Goal: Task Accomplishment & Management: Use online tool/utility

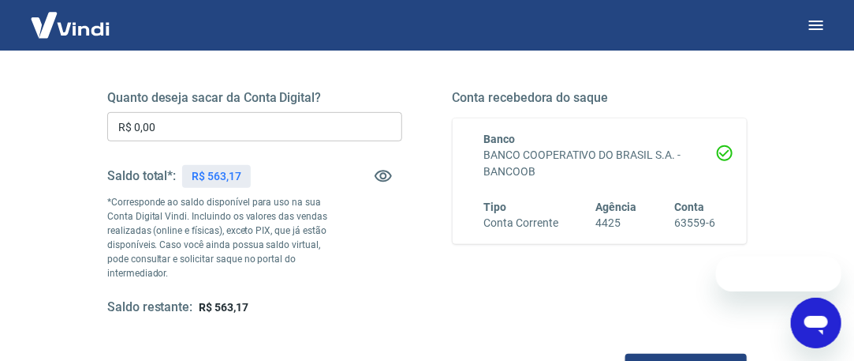
scroll to position [237, 0]
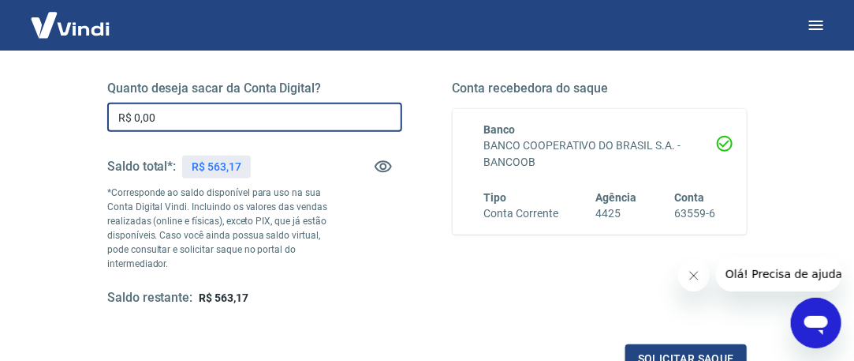
click at [170, 117] on input "R$ 0,00" at bounding box center [254, 117] width 295 height 29
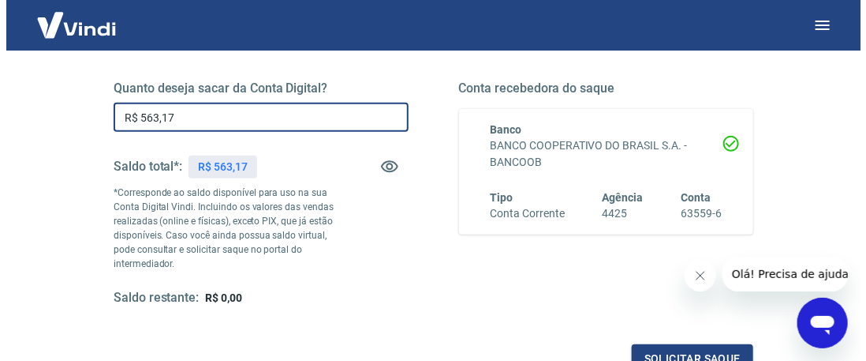
scroll to position [316, 0]
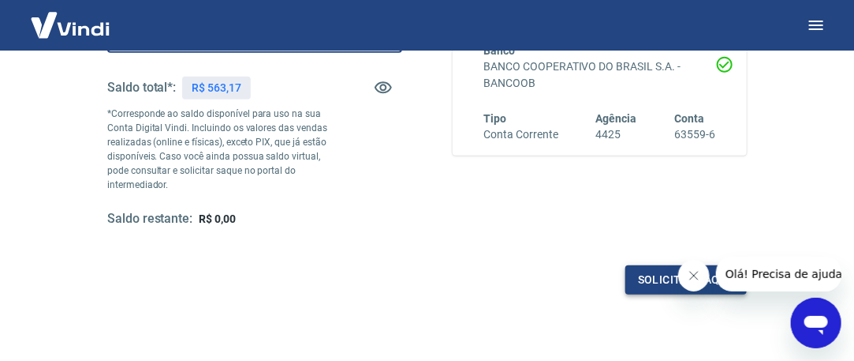
type input "R$ 563,17"
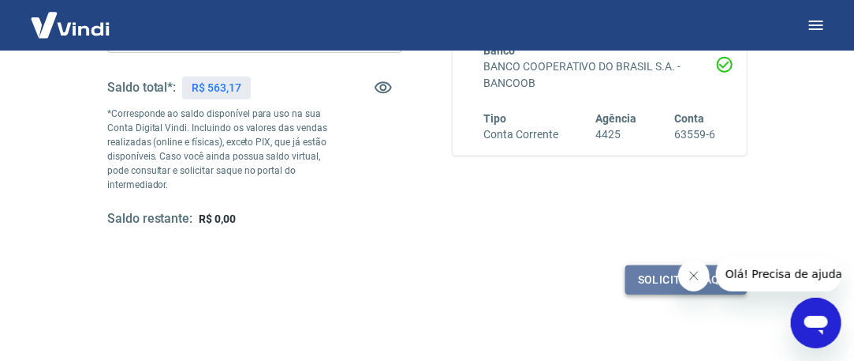
click at [653, 278] on button "Solicitar saque" at bounding box center [687, 279] width 122 height 29
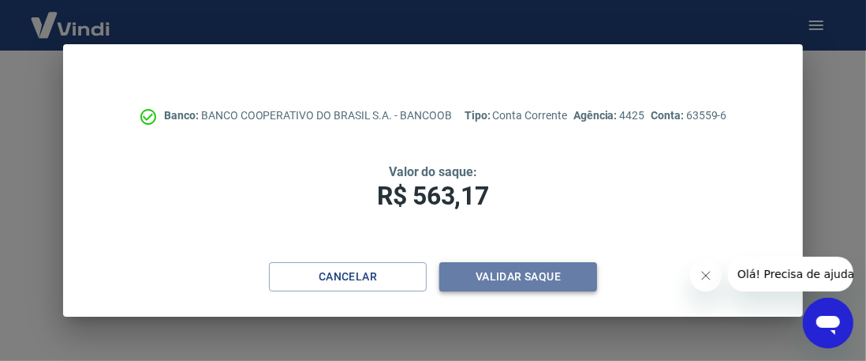
click at [510, 277] on button "Validar saque" at bounding box center [518, 276] width 158 height 29
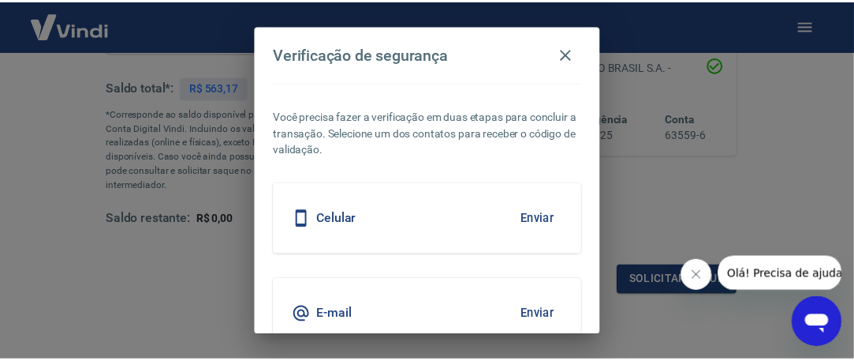
scroll to position [73, 0]
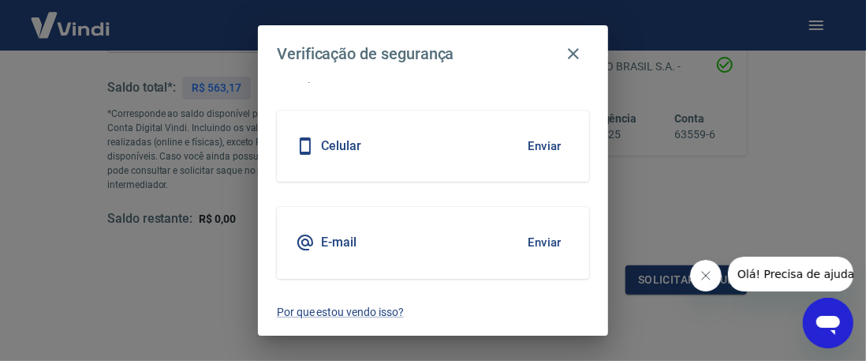
click at [535, 140] on button "Enviar" at bounding box center [544, 145] width 51 height 33
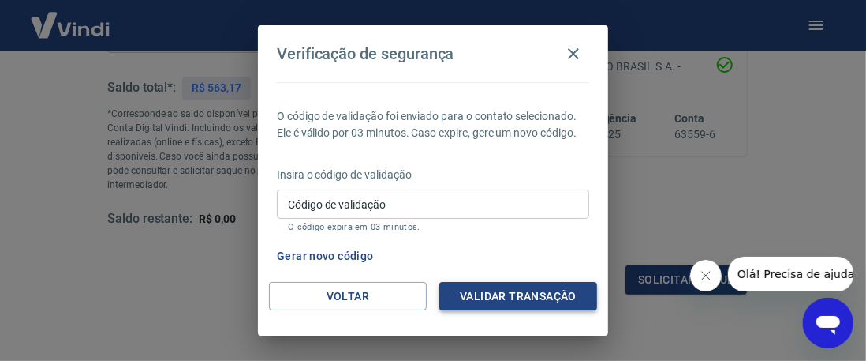
click at [570, 294] on button "Validar transação" at bounding box center [518, 296] width 158 height 29
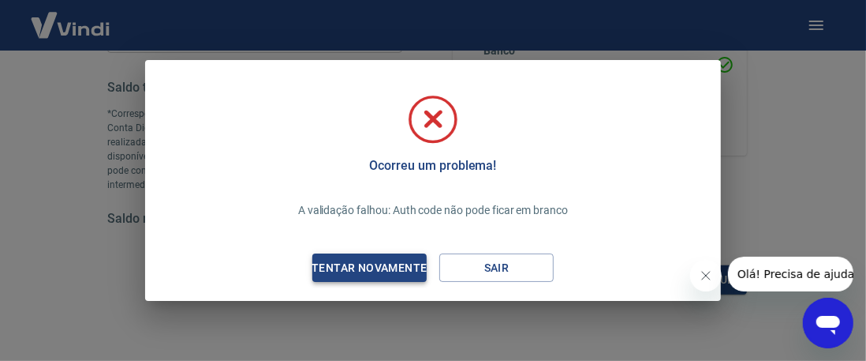
click at [349, 268] on div "Tentar novamente" at bounding box center [369, 268] width 153 height 20
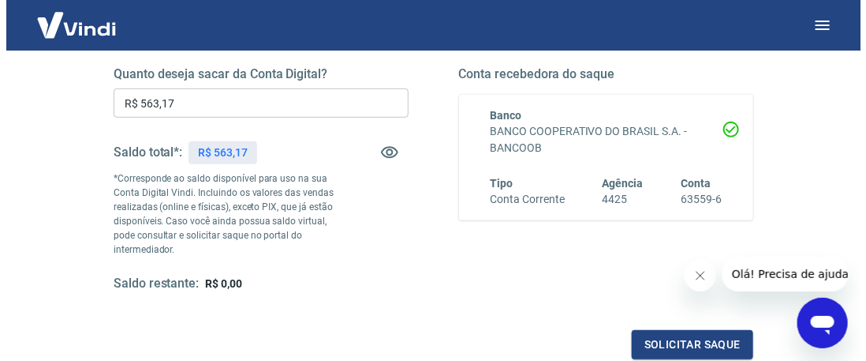
scroll to position [395, 0]
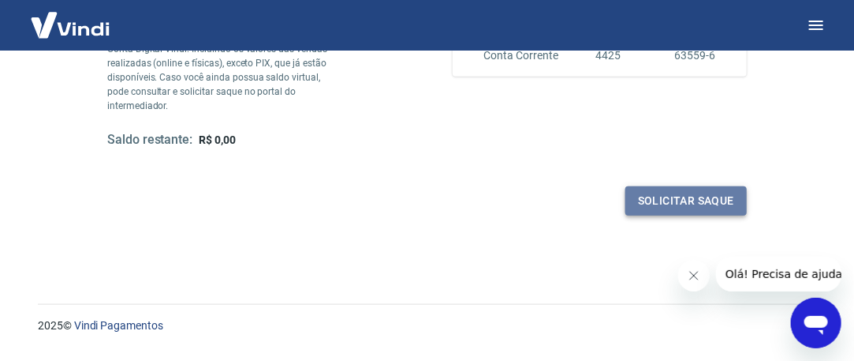
click at [645, 195] on button "Solicitar saque" at bounding box center [687, 200] width 122 height 29
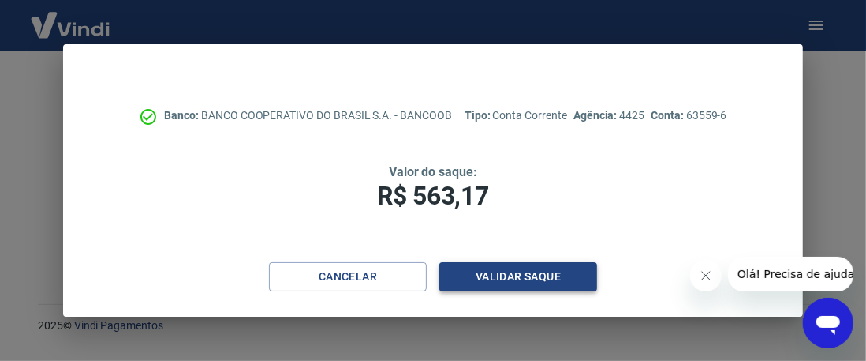
click at [559, 274] on button "Validar saque" at bounding box center [518, 276] width 158 height 29
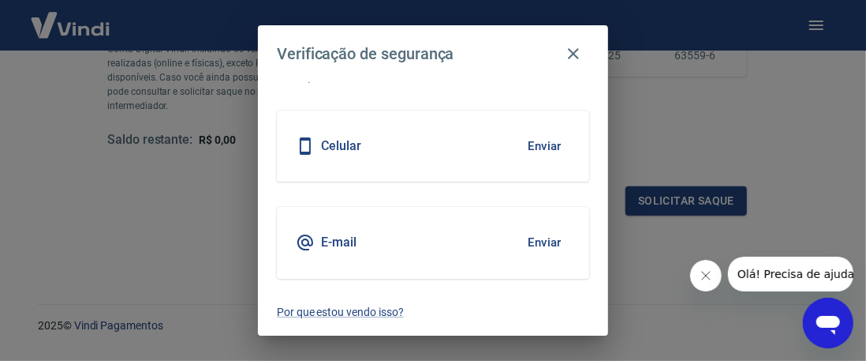
scroll to position [0, 0]
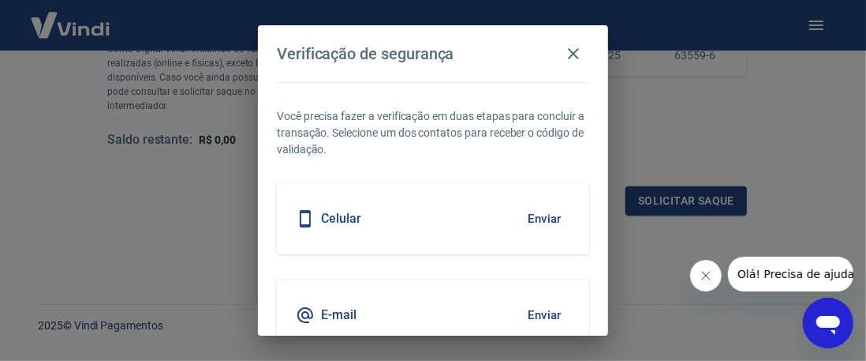
click at [540, 213] on button "Enviar" at bounding box center [544, 218] width 51 height 33
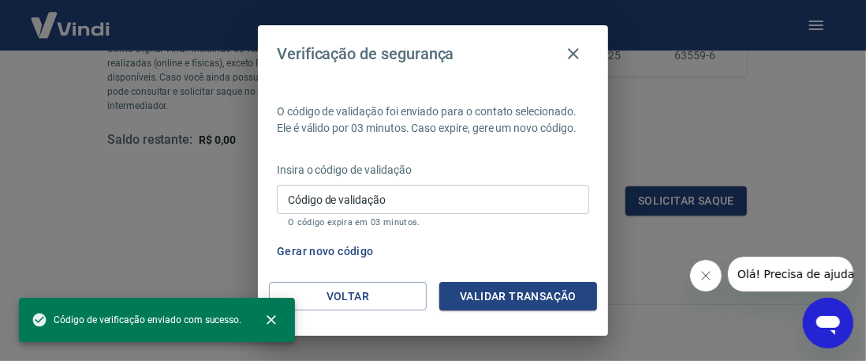
scroll to position [21, 0]
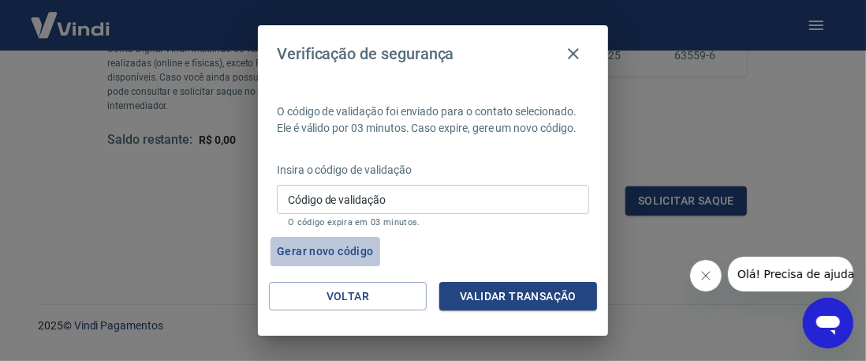
click at [317, 247] on button "Gerar novo código" at bounding box center [326, 251] width 110 height 29
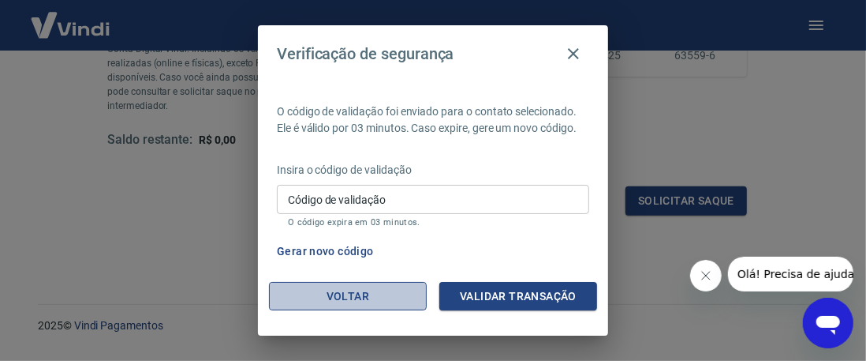
click at [351, 294] on button "Voltar" at bounding box center [348, 296] width 158 height 29
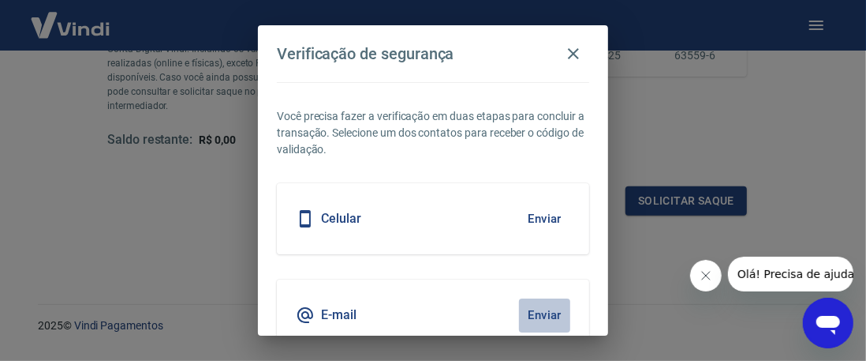
click at [532, 309] on button "Enviar" at bounding box center [544, 314] width 51 height 33
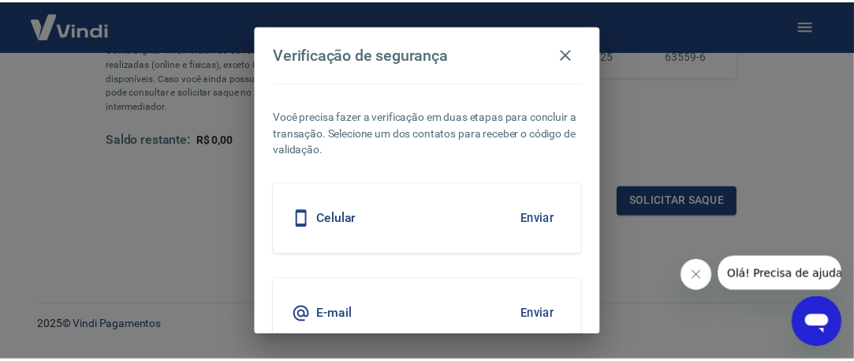
scroll to position [73, 0]
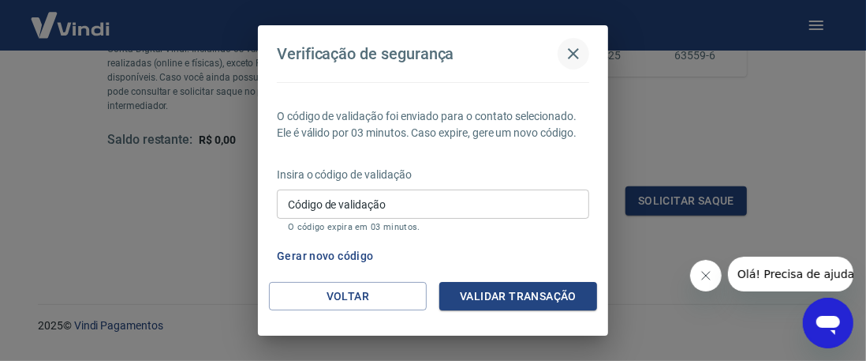
click at [576, 54] on icon "button" at bounding box center [573, 53] width 19 height 19
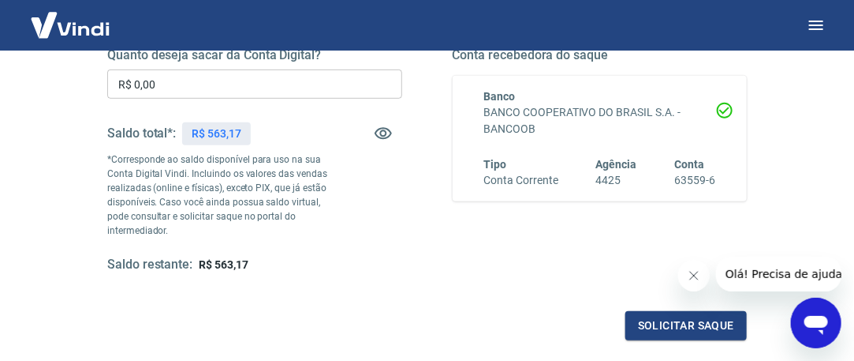
scroll to position [237, 0]
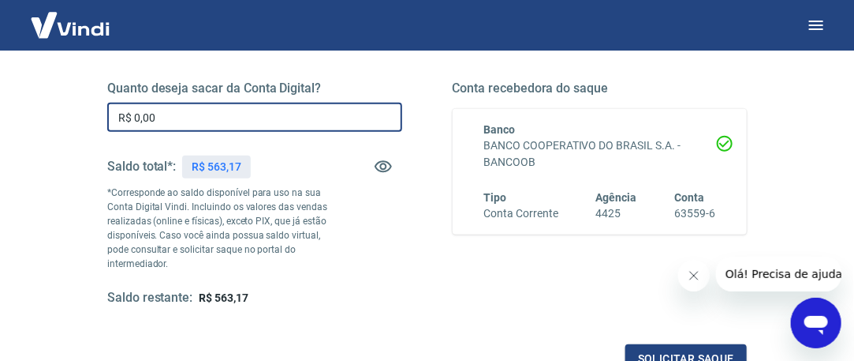
click at [212, 122] on input "R$ 0,00" at bounding box center [254, 117] width 295 height 29
click at [208, 119] on input "R$ 0,00" at bounding box center [254, 117] width 295 height 29
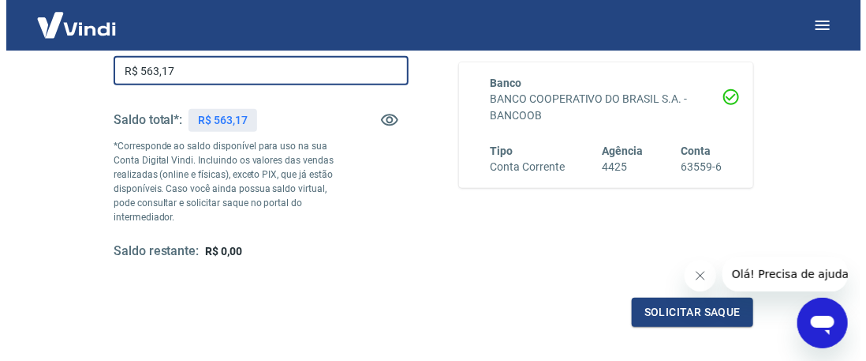
scroll to position [395, 0]
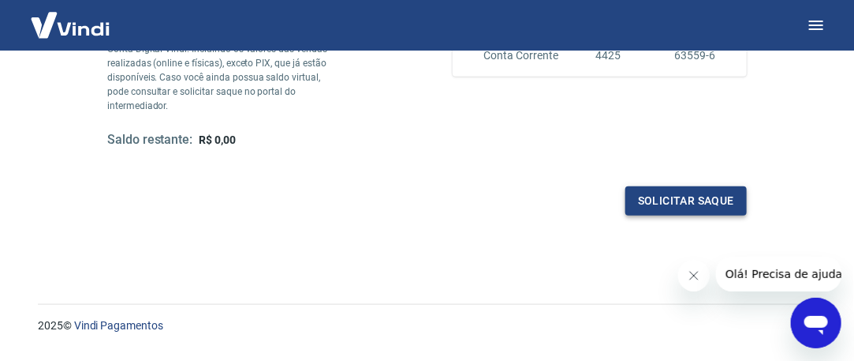
type input "R$ 563,17"
click at [654, 193] on button "Solicitar saque" at bounding box center [687, 200] width 122 height 29
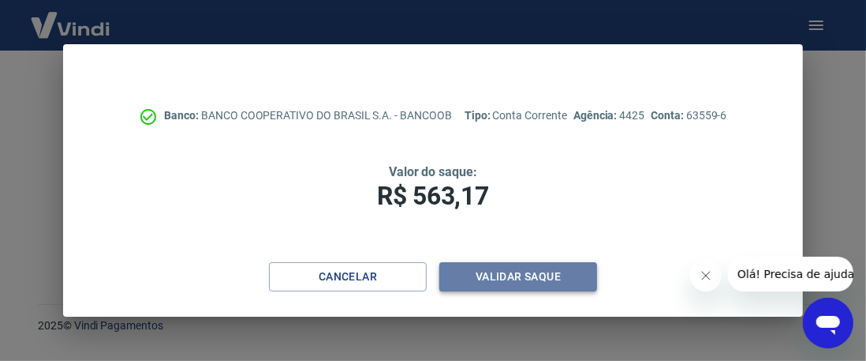
click at [489, 282] on button "Validar saque" at bounding box center [518, 276] width 158 height 29
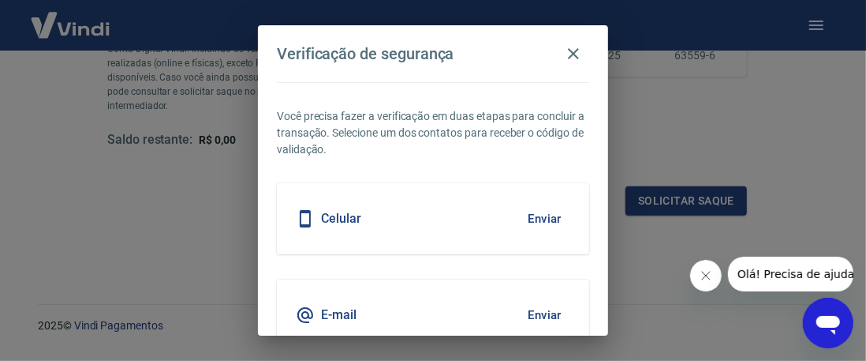
scroll to position [73, 0]
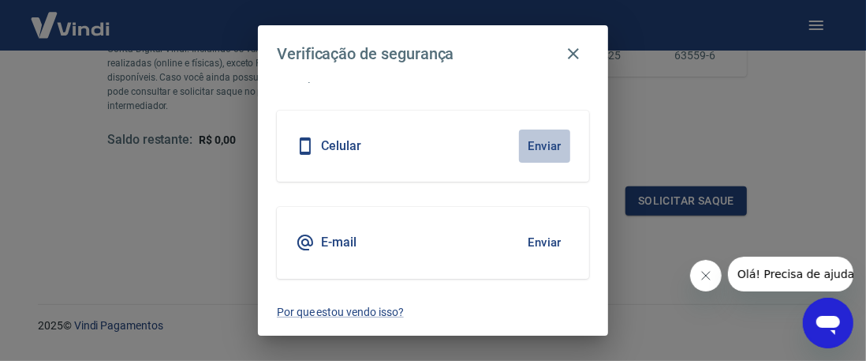
click at [525, 144] on button "Enviar" at bounding box center [544, 145] width 51 height 33
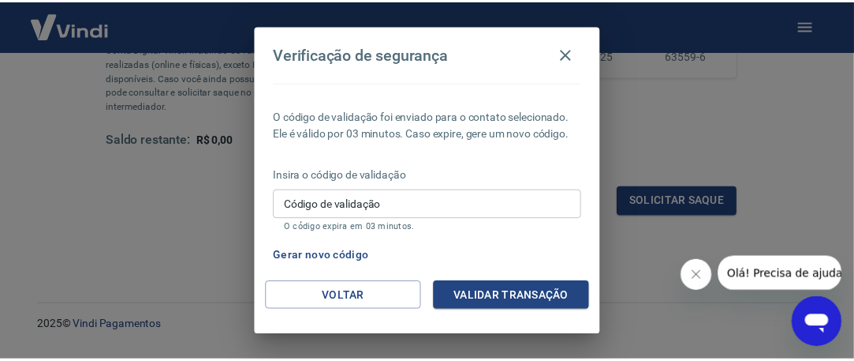
scroll to position [21, 0]
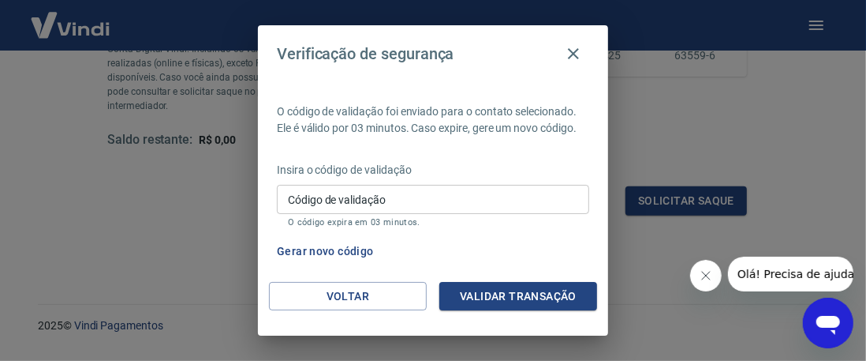
click at [349, 203] on input "Código de validação" at bounding box center [433, 199] width 312 height 29
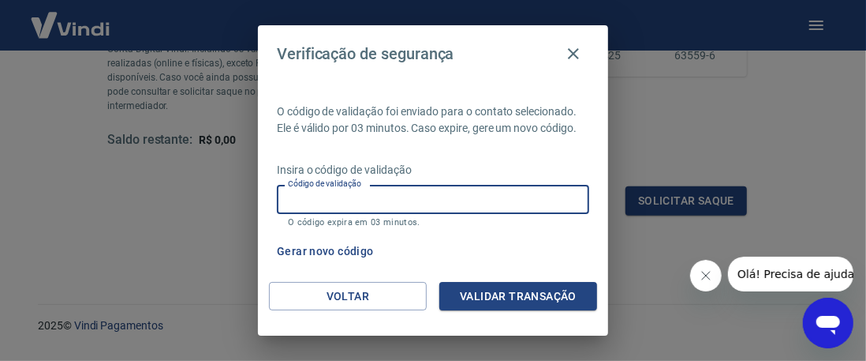
type input "574878"
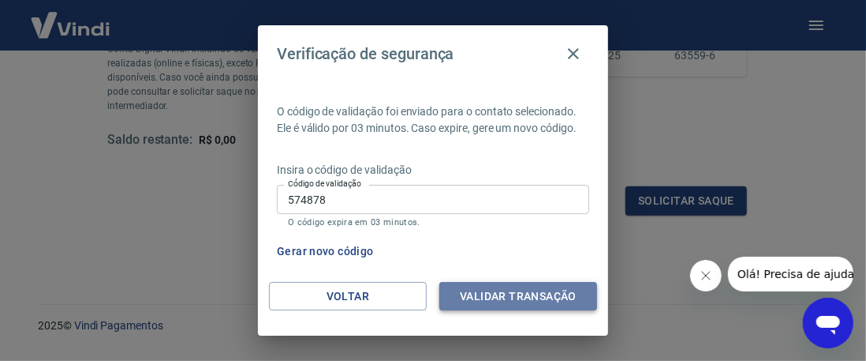
click at [522, 294] on button "Validar transação" at bounding box center [518, 296] width 158 height 29
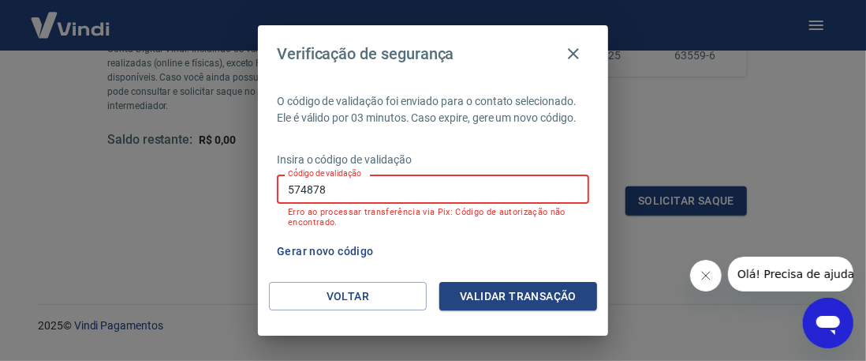
drag, startPoint x: 259, startPoint y: 200, endPoint x: 229, endPoint y: 194, distance: 30.5
click at [229, 194] on div "Verificação de segurança O código de validação foi enviado para o contato selec…" at bounding box center [433, 180] width 866 height 361
type input "182448"
click at [466, 291] on button "Validar transação" at bounding box center [518, 296] width 158 height 29
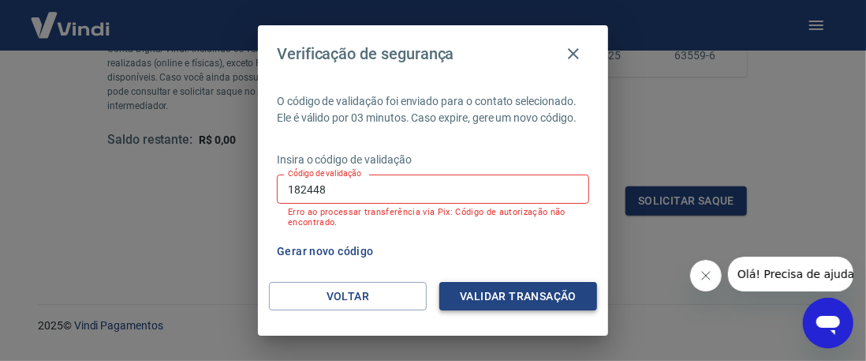
click at [484, 294] on button "Validar transação" at bounding box center [518, 296] width 158 height 29
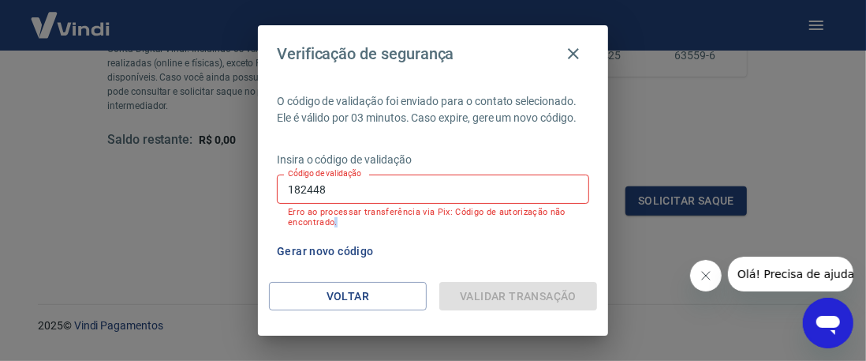
click at [484, 294] on div "Validar transação" at bounding box center [518, 296] width 158 height 29
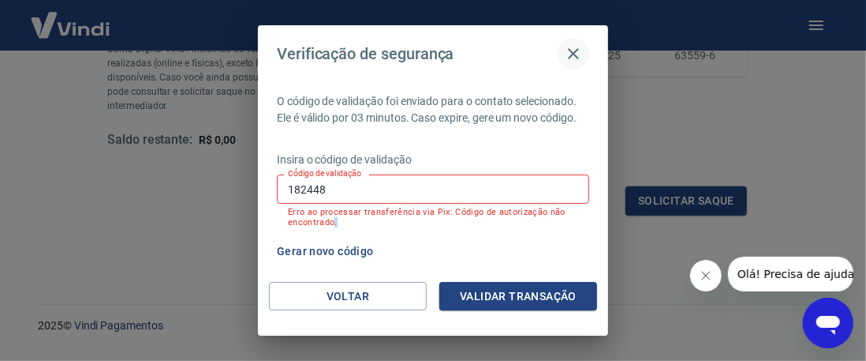
click at [574, 55] on icon "button" at bounding box center [573, 53] width 19 height 19
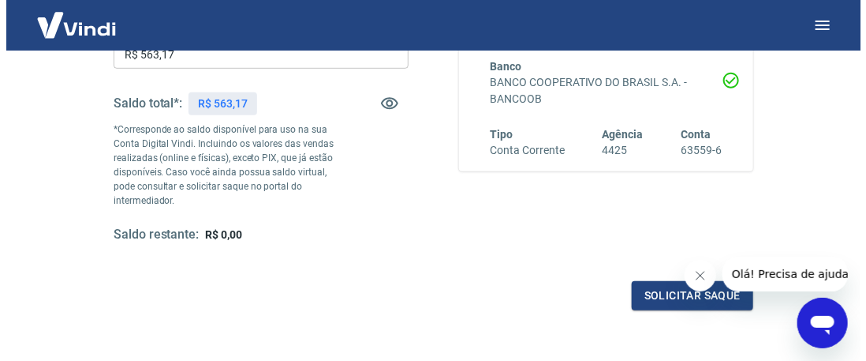
scroll to position [395, 0]
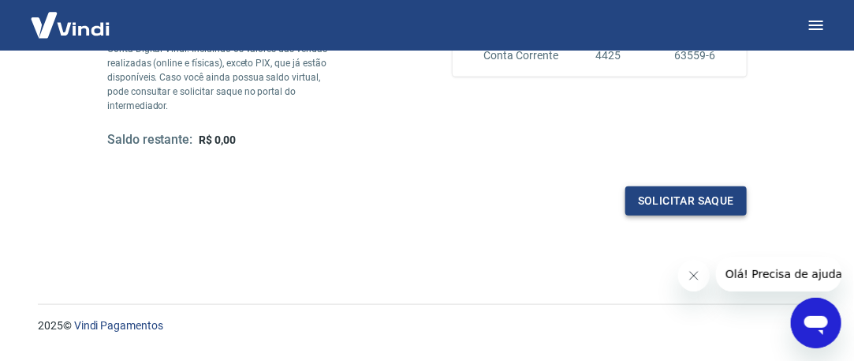
click at [701, 199] on button "Solicitar saque" at bounding box center [687, 200] width 122 height 29
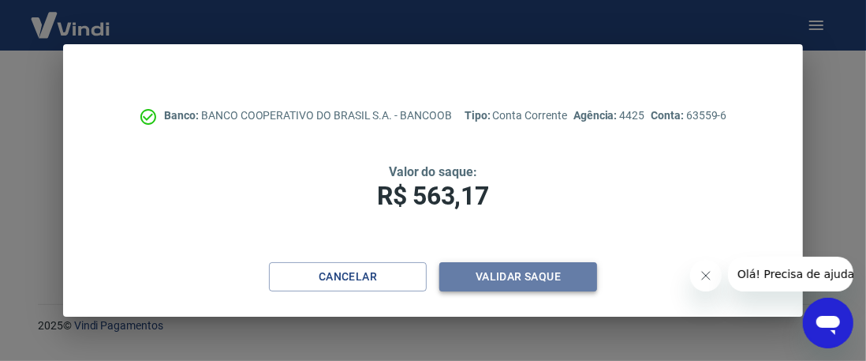
click at [496, 274] on button "Validar saque" at bounding box center [518, 276] width 158 height 29
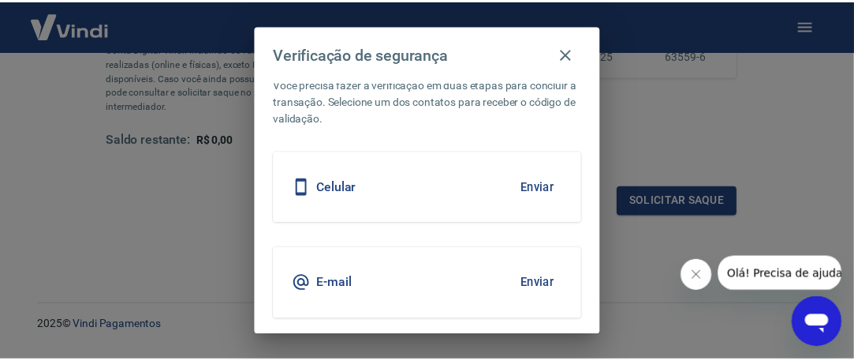
scroll to position [0, 0]
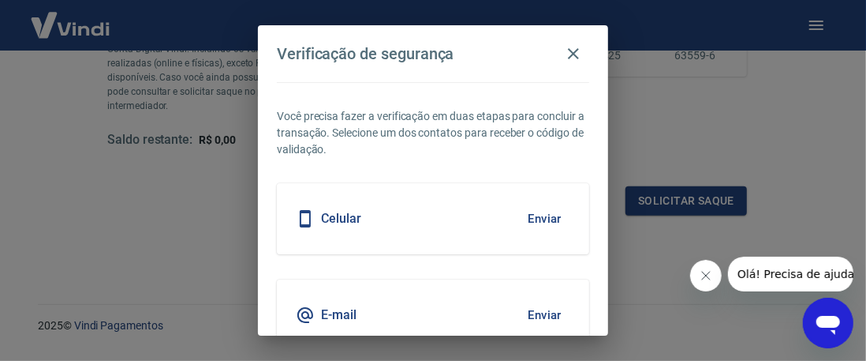
click at [530, 217] on button "Enviar" at bounding box center [544, 218] width 51 height 33
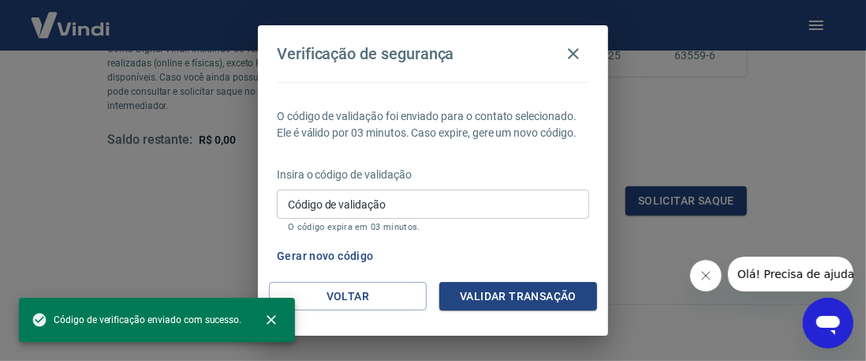
click at [334, 271] on button "Gerar novo código" at bounding box center [326, 255] width 110 height 29
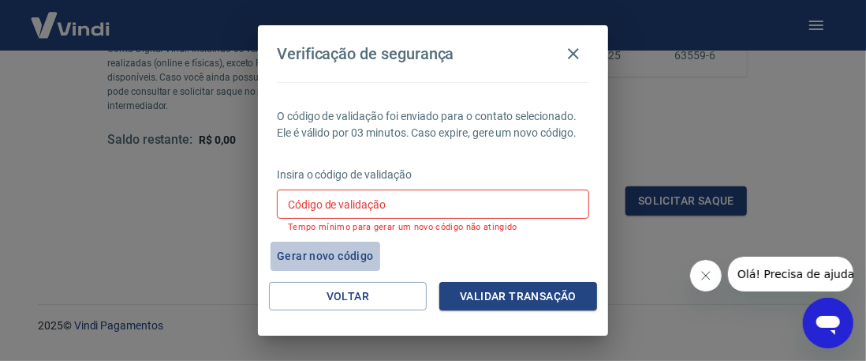
click at [334, 271] on button "Gerar novo código" at bounding box center [326, 255] width 110 height 29
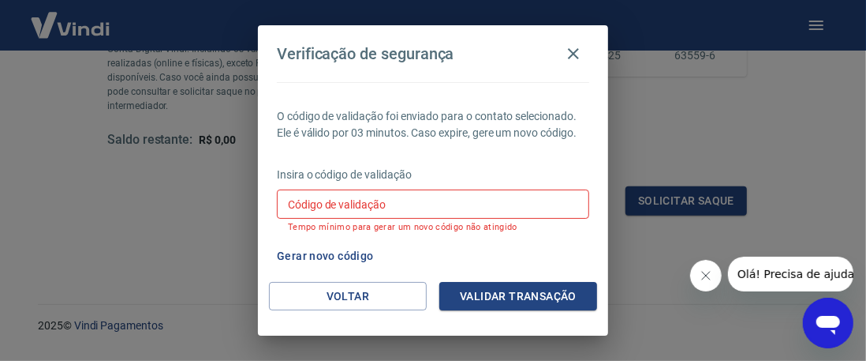
click at [334, 271] on button "Gerar novo código" at bounding box center [326, 255] width 110 height 29
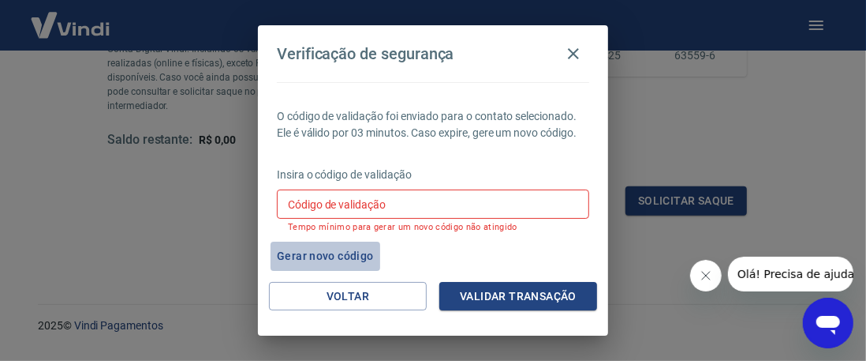
click at [334, 271] on button "Gerar novo código" at bounding box center [326, 255] width 110 height 29
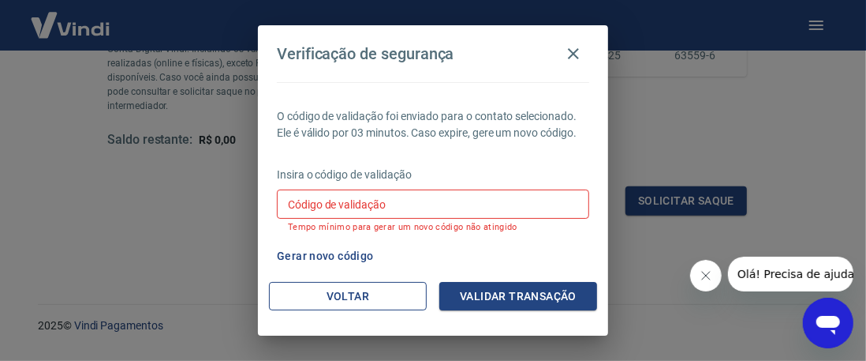
click at [342, 302] on button "Voltar" at bounding box center [348, 296] width 158 height 29
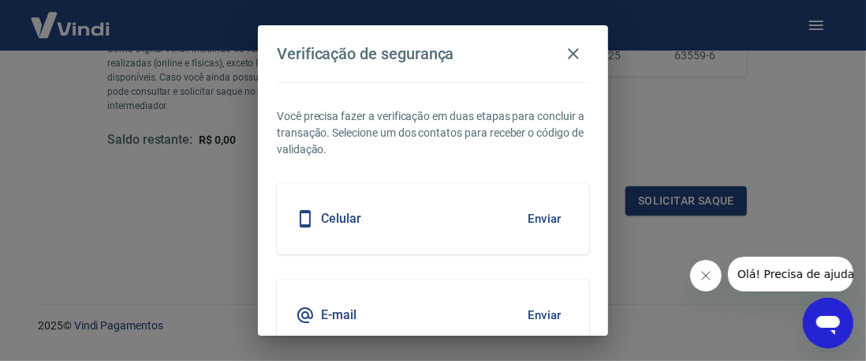
click at [532, 219] on button "Enviar" at bounding box center [544, 218] width 51 height 33
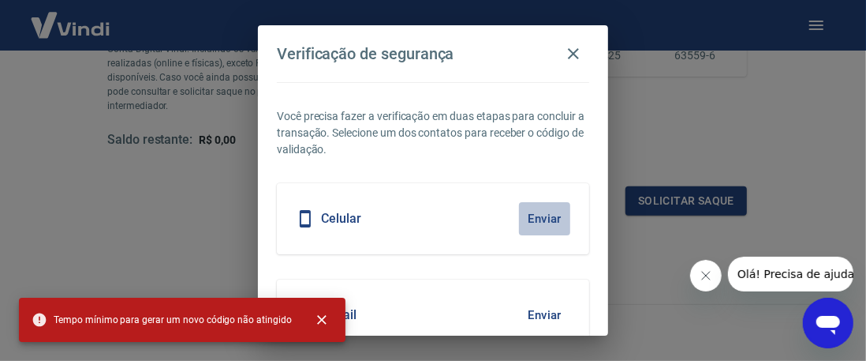
click at [532, 219] on button "Enviar" at bounding box center [544, 218] width 51 height 33
click at [570, 52] on icon "button" at bounding box center [573, 53] width 19 height 19
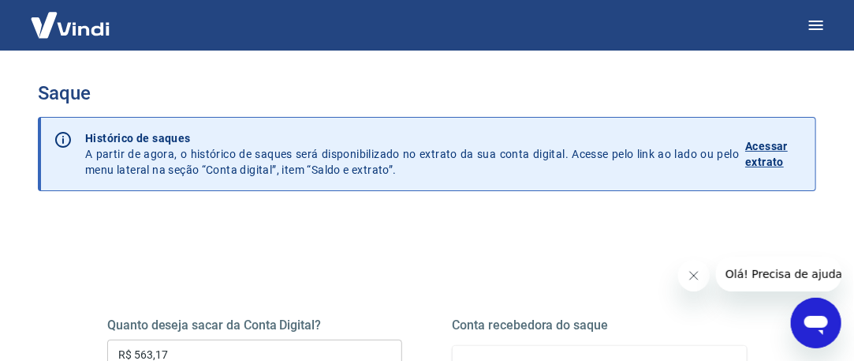
click at [774, 158] on p "Acessar extrato" at bounding box center [775, 154] width 58 height 32
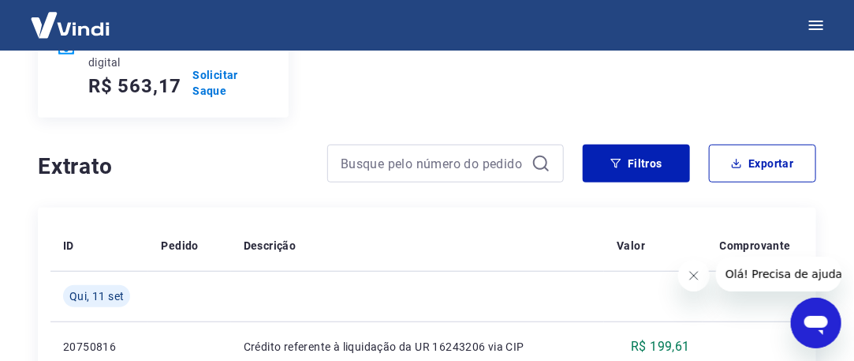
scroll to position [158, 0]
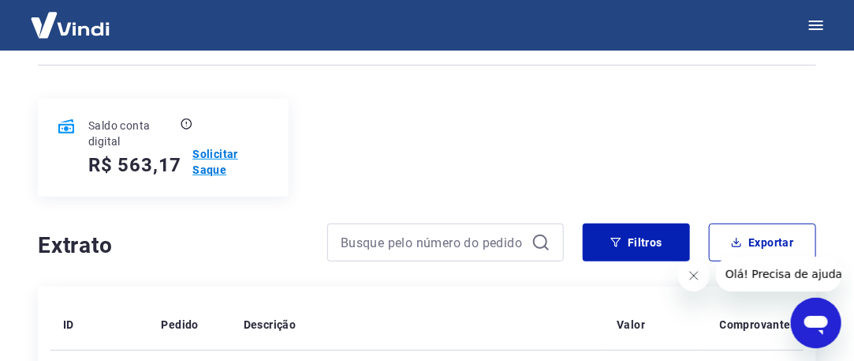
click at [206, 164] on p "Solicitar Saque" at bounding box center [231, 162] width 77 height 32
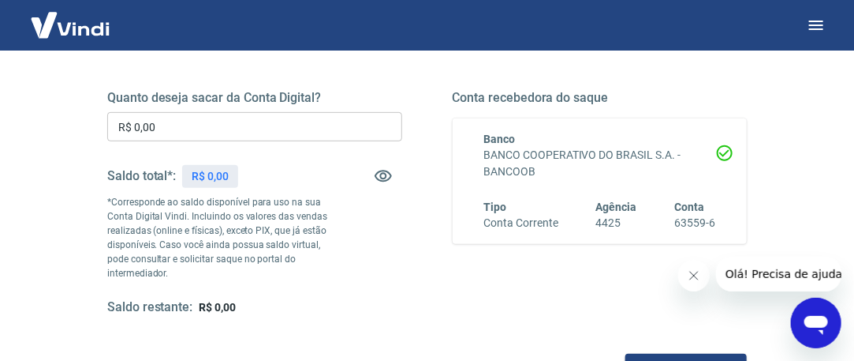
scroll to position [237, 0]
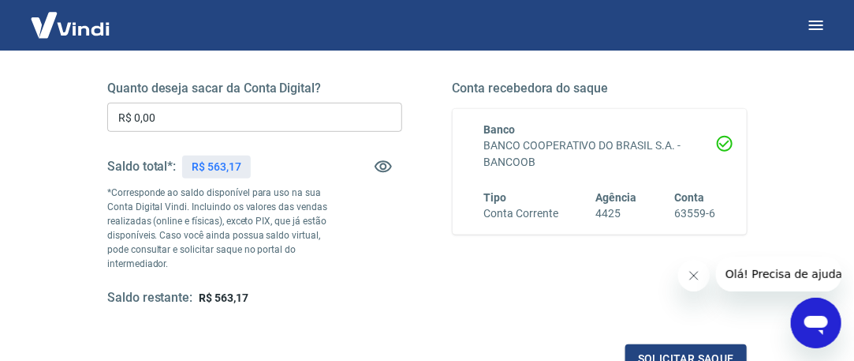
click at [172, 122] on input "R$ 0,00" at bounding box center [254, 117] width 295 height 29
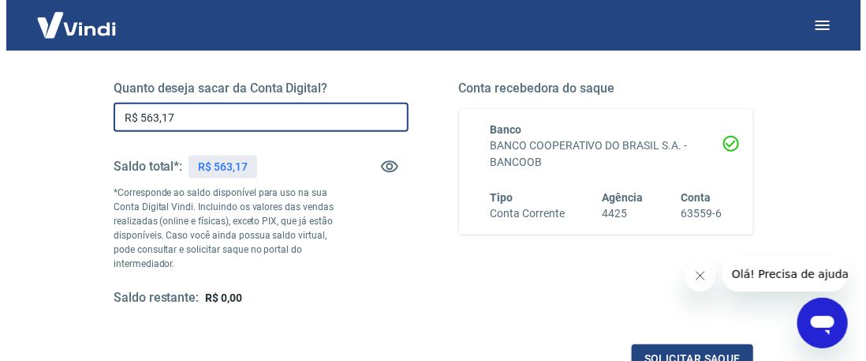
scroll to position [395, 0]
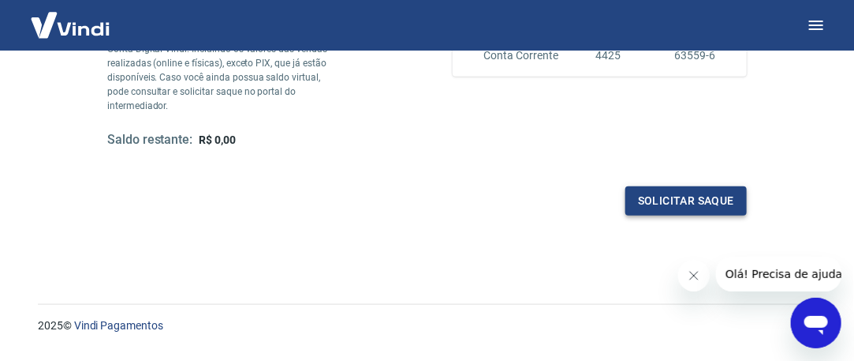
type input "R$ 563,17"
click at [685, 195] on button "Solicitar saque" at bounding box center [687, 200] width 122 height 29
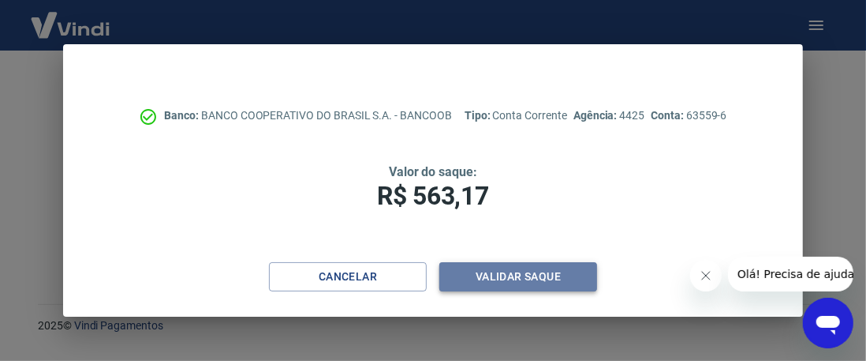
click at [478, 274] on button "Validar saque" at bounding box center [518, 276] width 158 height 29
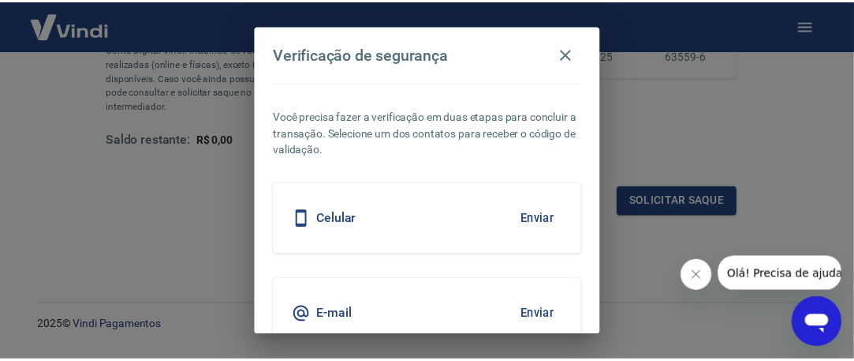
scroll to position [73, 0]
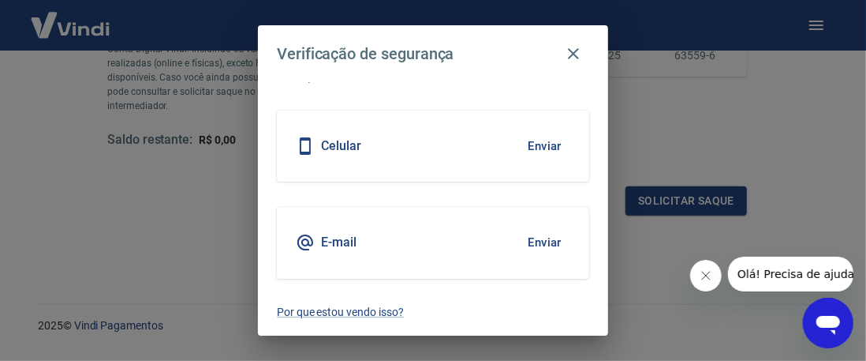
click at [541, 242] on button "Enviar" at bounding box center [544, 242] width 51 height 33
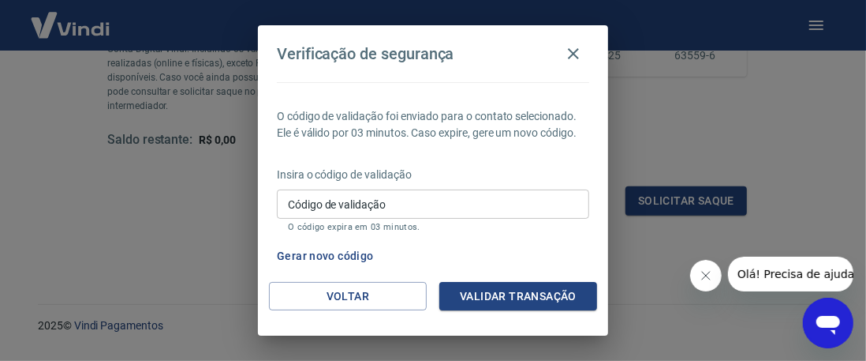
click at [360, 219] on input "Código de validação" at bounding box center [433, 203] width 312 height 29
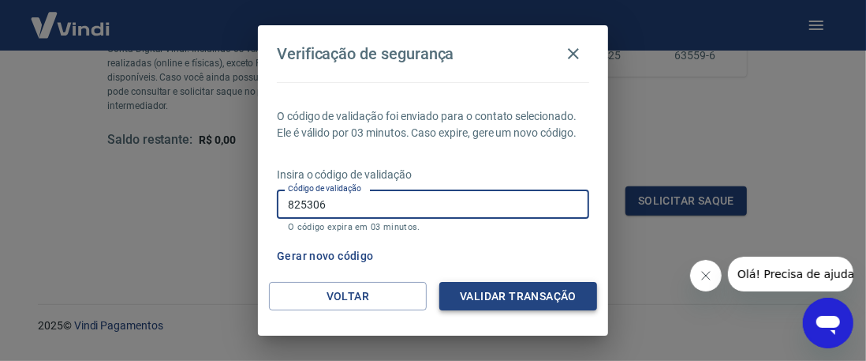
type input "825306"
click at [480, 290] on button "Validar transação" at bounding box center [518, 296] width 158 height 29
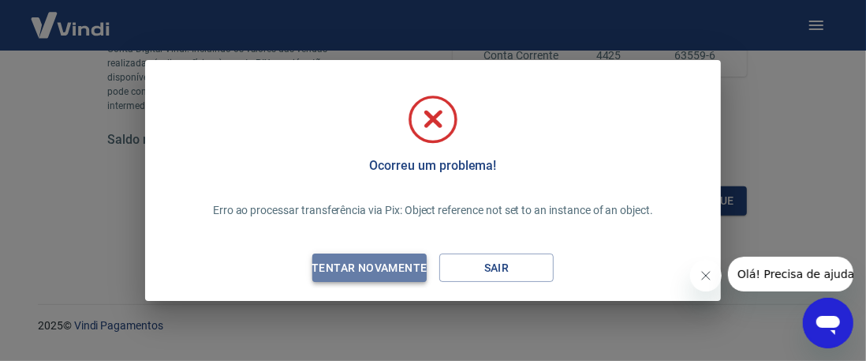
click at [373, 274] on div "Tentar novamente" at bounding box center [369, 268] width 153 height 20
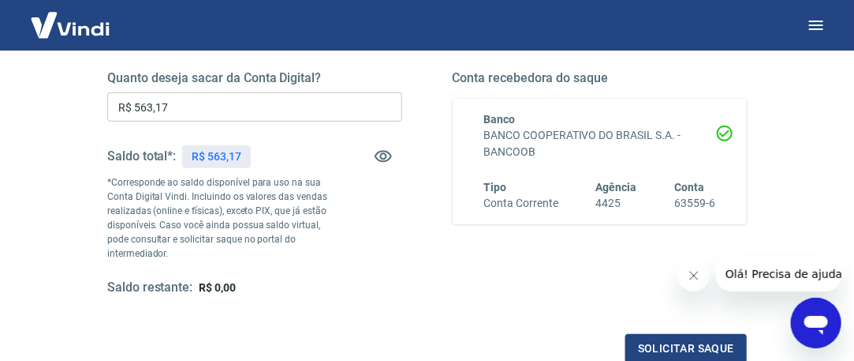
scroll to position [395, 0]
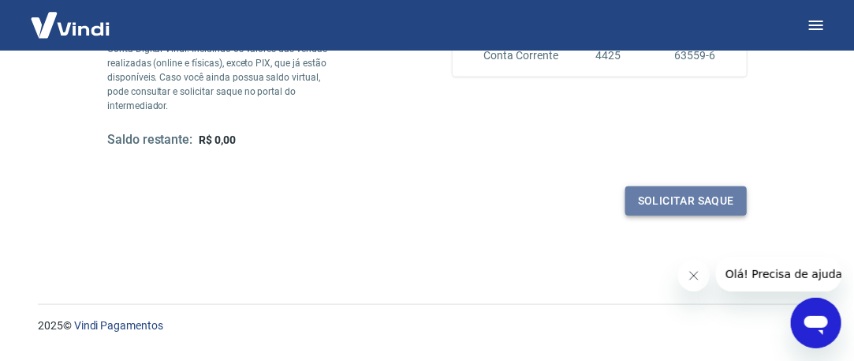
click at [656, 201] on button "Solicitar saque" at bounding box center [687, 200] width 122 height 29
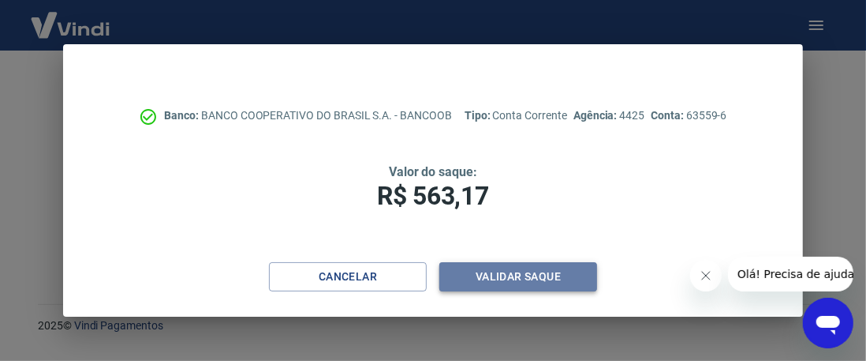
click at [542, 280] on button "Validar saque" at bounding box center [518, 276] width 158 height 29
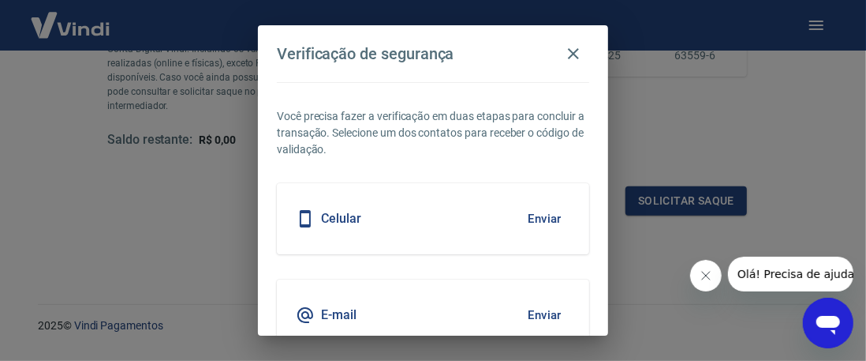
click at [531, 313] on button "Enviar" at bounding box center [544, 314] width 51 height 33
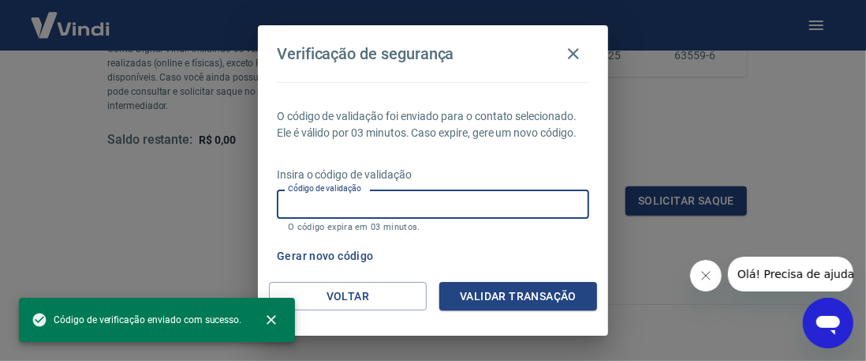
click at [358, 219] on input "Código de validação" at bounding box center [433, 203] width 312 height 29
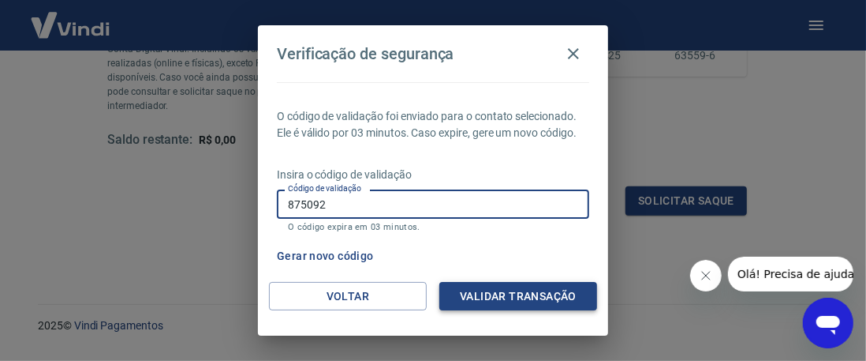
type input "875092"
click at [537, 293] on button "Validar transação" at bounding box center [518, 296] width 158 height 29
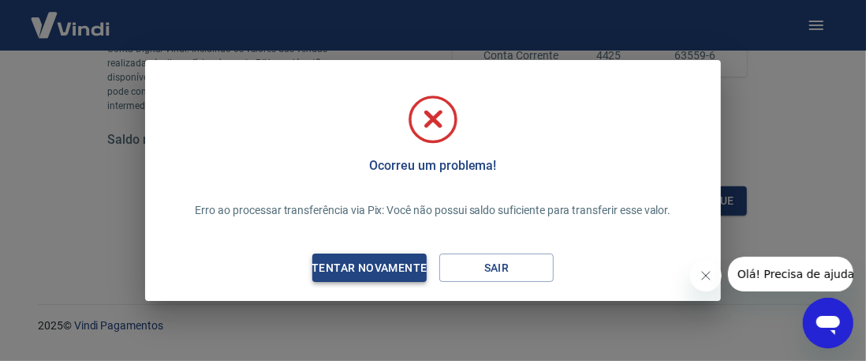
click at [366, 271] on div "Tentar novamente" at bounding box center [369, 268] width 153 height 20
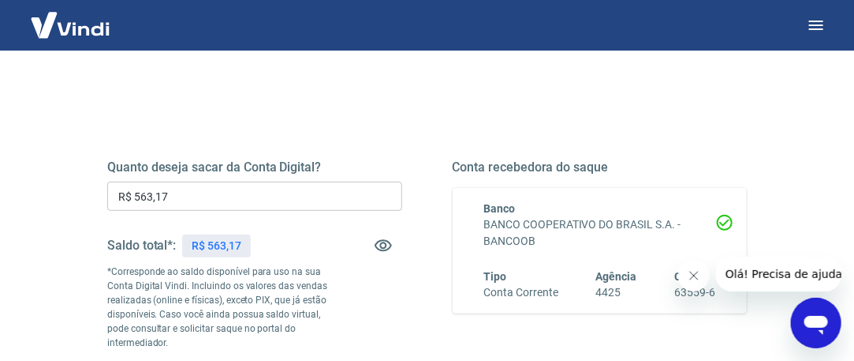
scroll to position [237, 0]
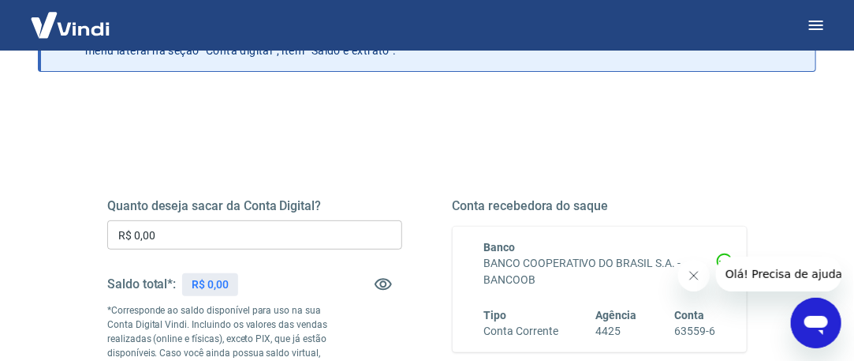
scroll to position [237, 0]
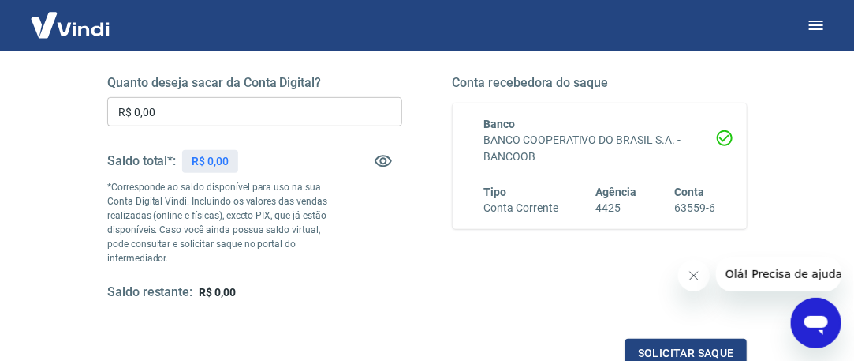
scroll to position [79, 0]
